Goal: Information Seeking & Learning: Learn about a topic

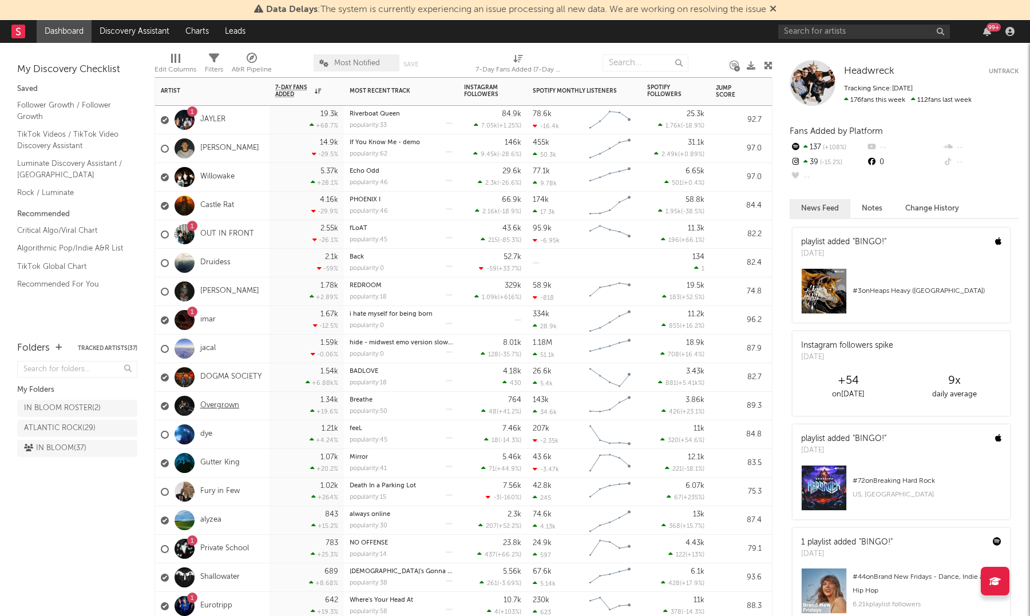
click at [221, 404] on link "Overgrown" at bounding box center [219, 406] width 39 height 10
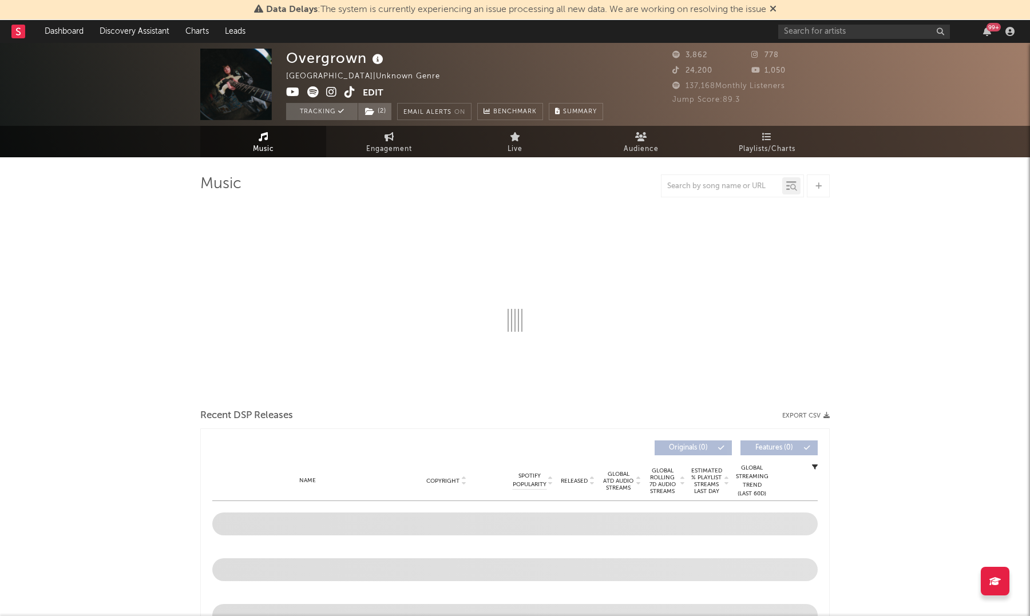
select select "1w"
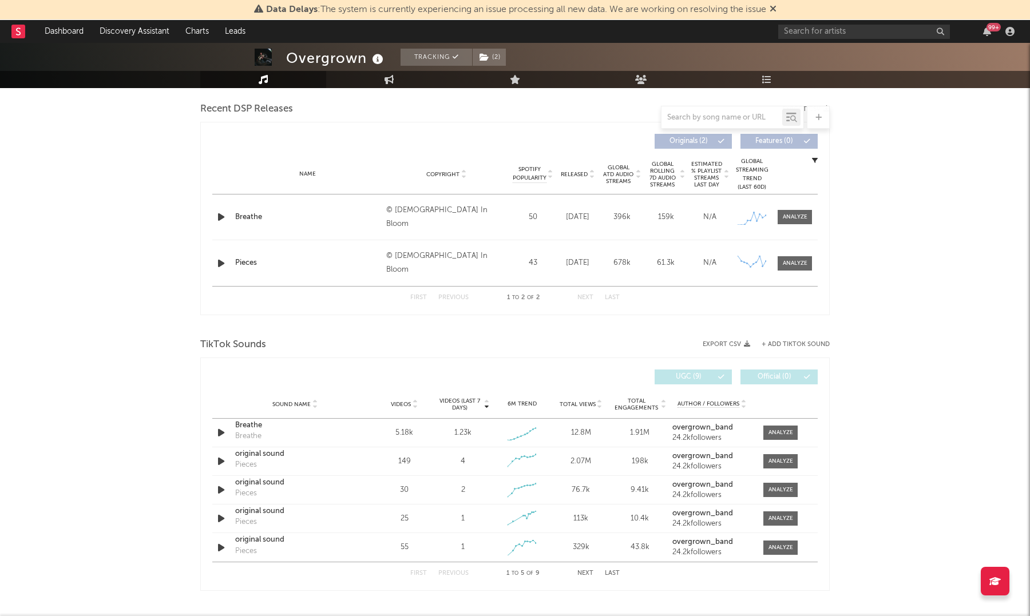
scroll to position [409, 0]
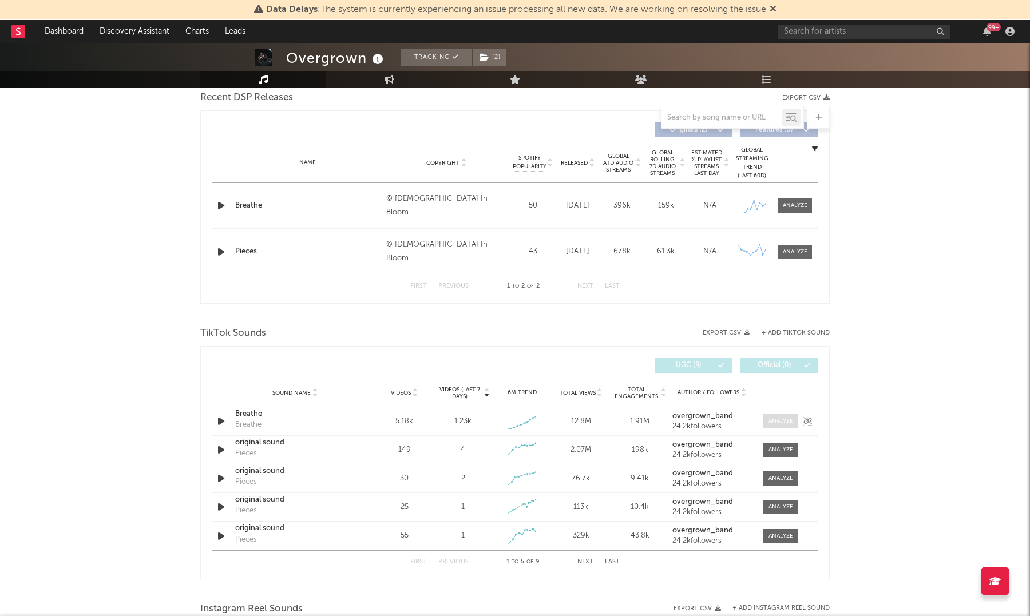
click at [781, 427] on span at bounding box center [780, 421] width 34 height 14
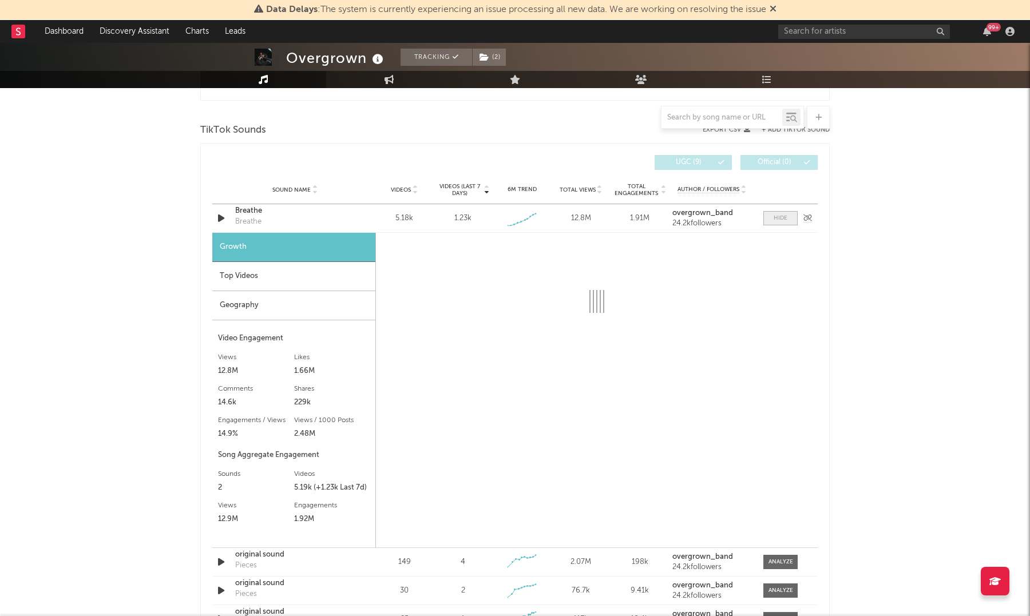
scroll to position [621, 0]
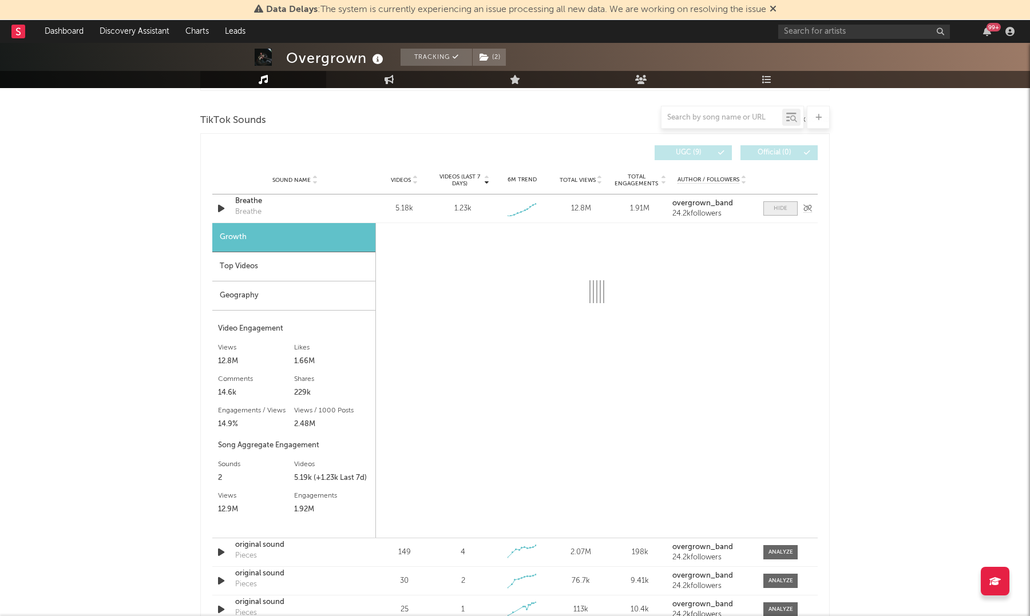
select select "1w"
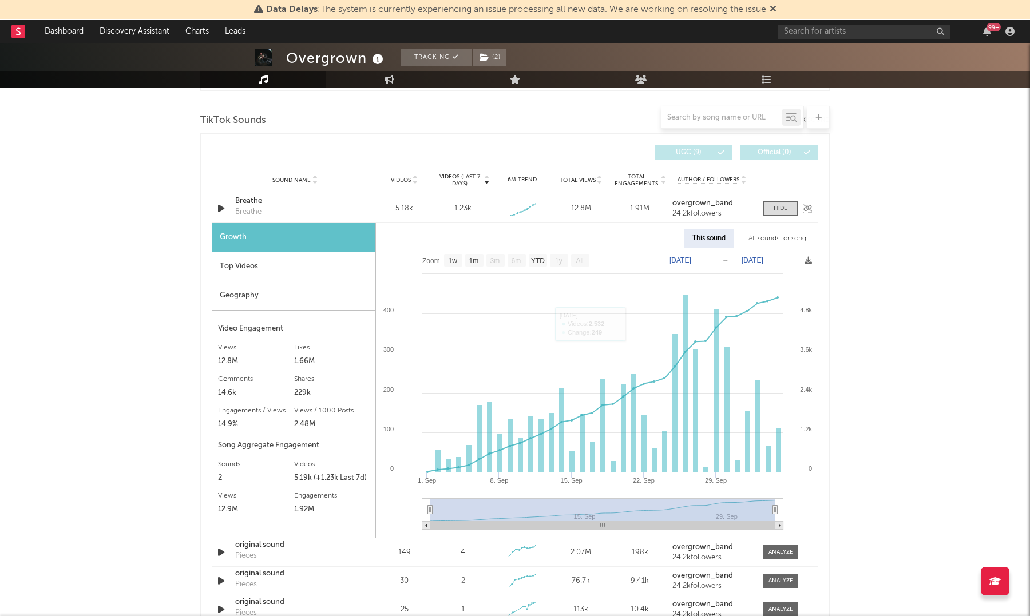
click at [252, 205] on div "Breathe" at bounding box center [295, 201] width 120 height 11
